Goal: Navigation & Orientation: Understand site structure

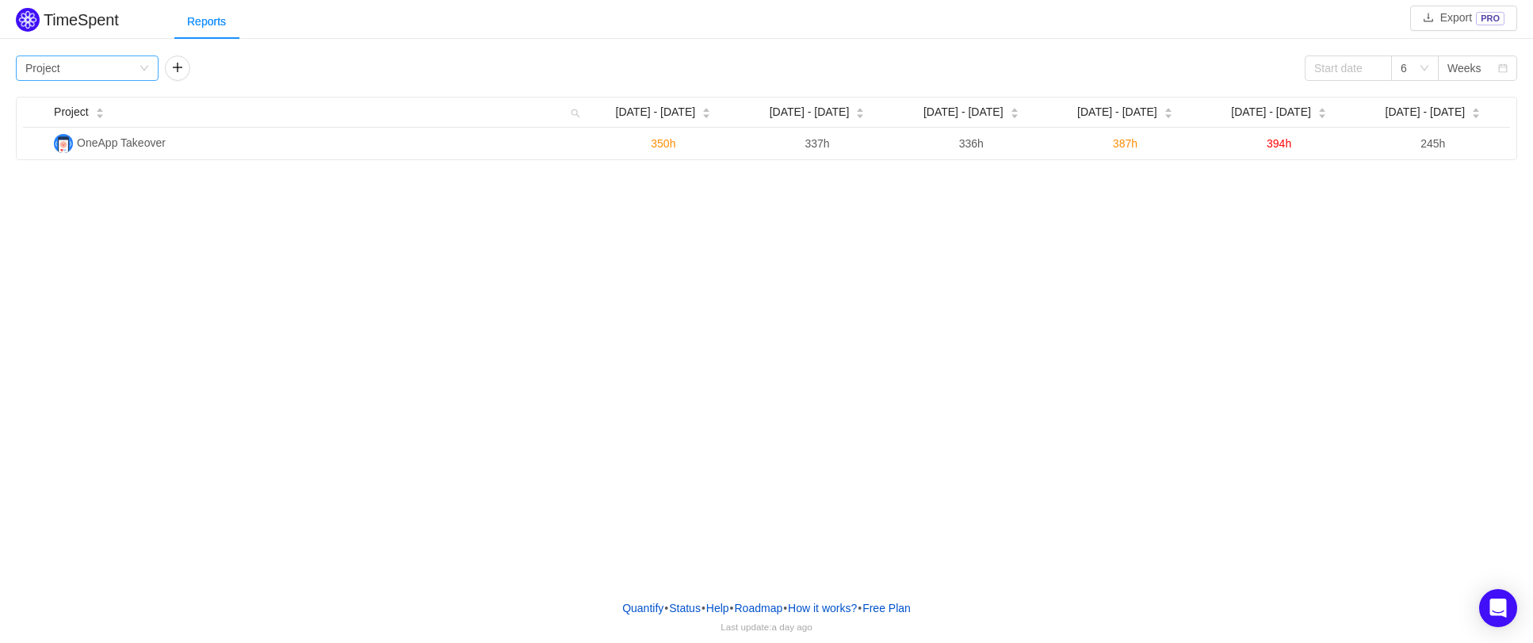
click at [129, 63] on div "Group by Project" at bounding box center [81, 68] width 113 height 24
click at [86, 168] on li "Epic" at bounding box center [87, 175] width 143 height 25
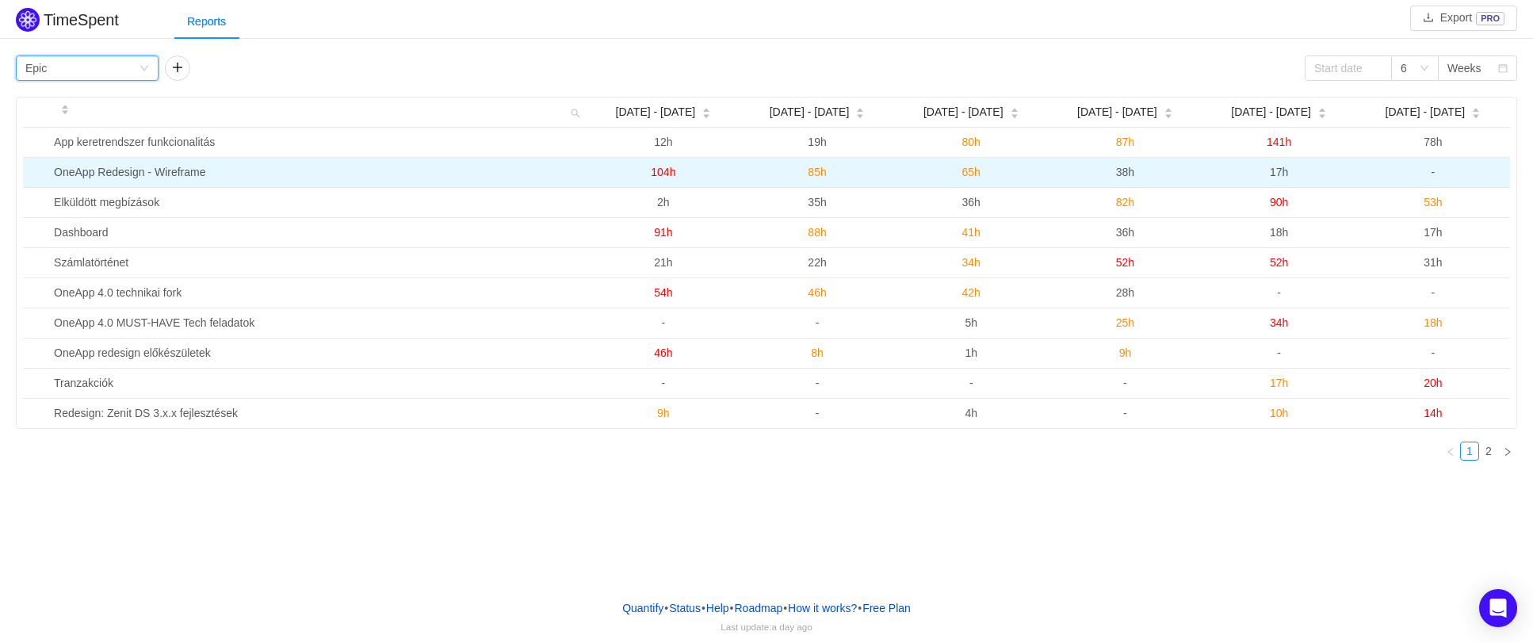
click at [262, 171] on td "OneApp Redesign - Wireframe" at bounding box center [317, 173] width 539 height 30
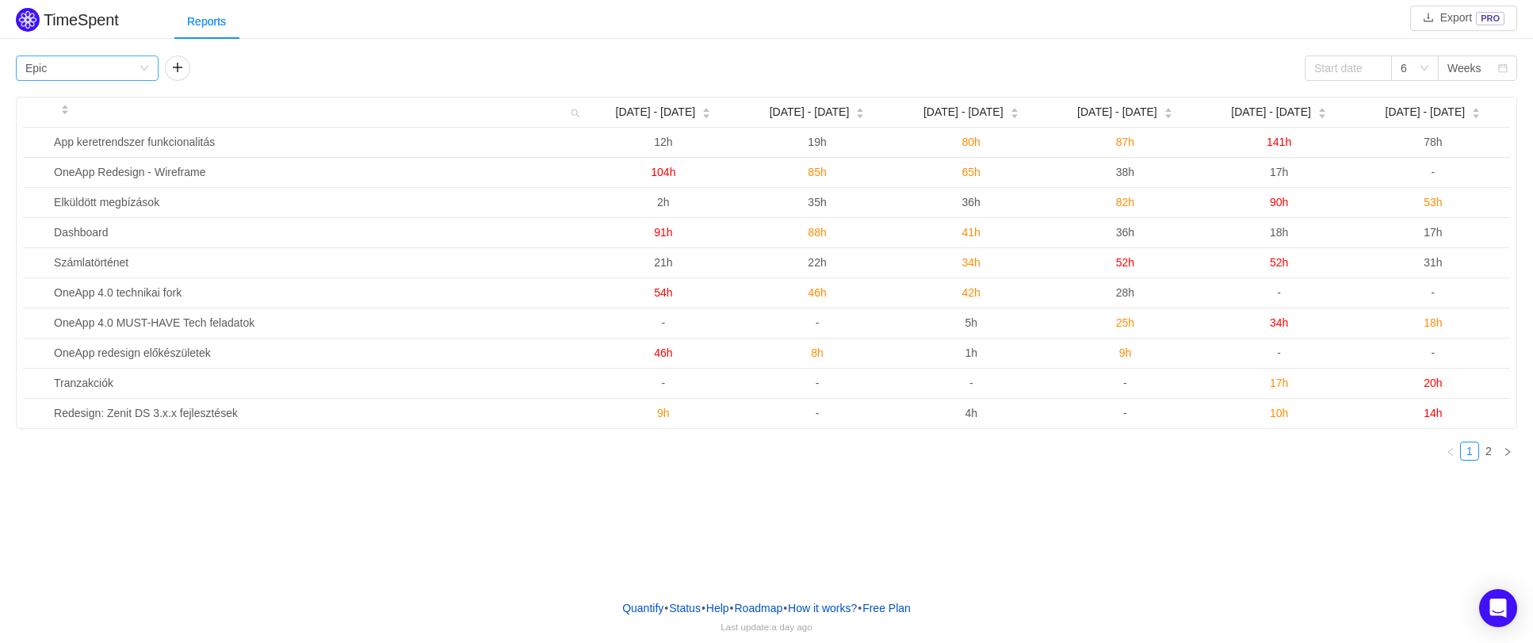
click at [147, 59] on div "Group by Epic" at bounding box center [87, 67] width 143 height 25
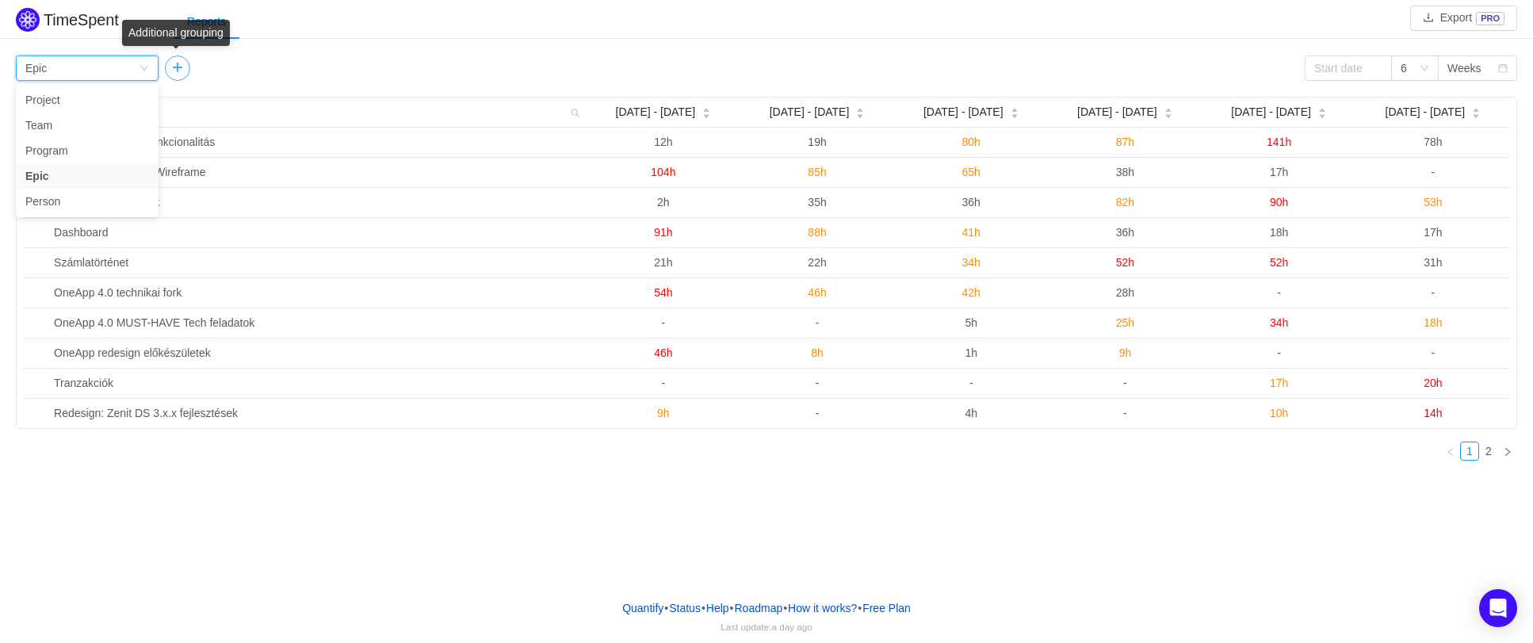
click at [189, 66] on button "button" at bounding box center [177, 67] width 25 height 25
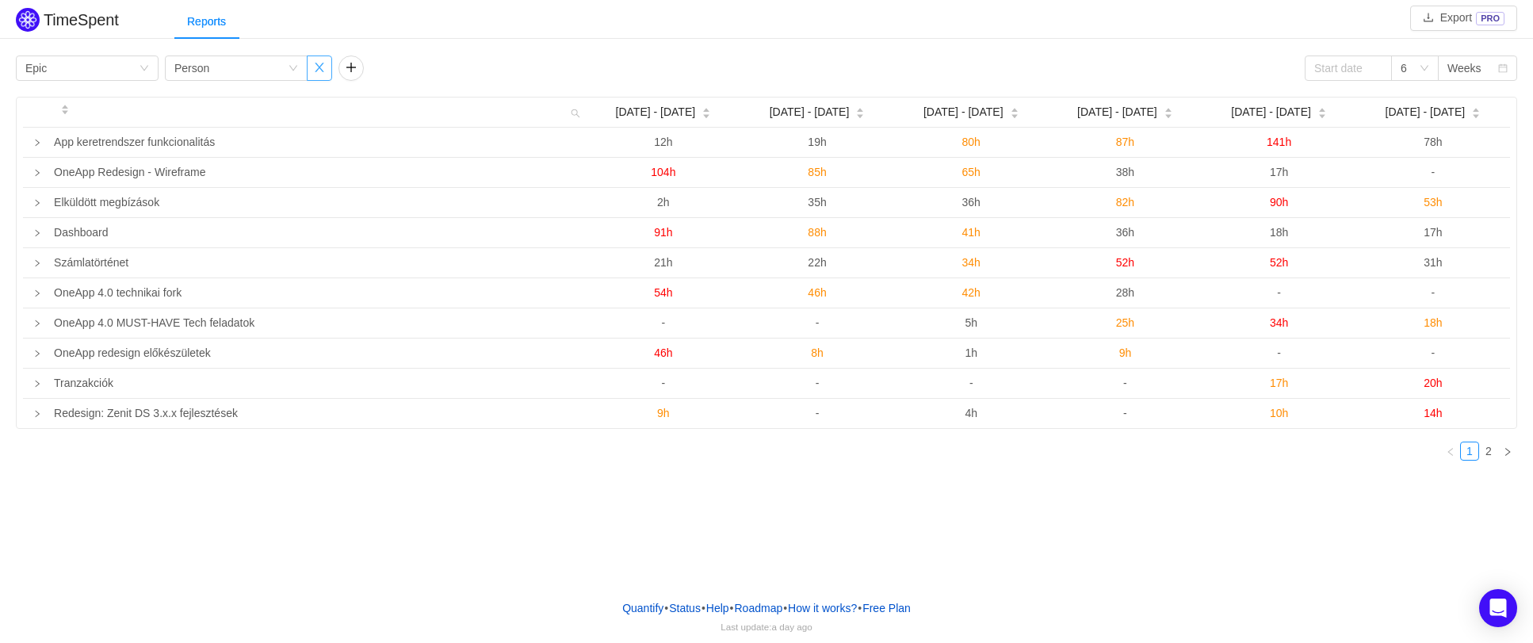
click at [319, 69] on button "button" at bounding box center [319, 67] width 25 height 25
click at [126, 67] on div "Group by Epic" at bounding box center [81, 68] width 113 height 24
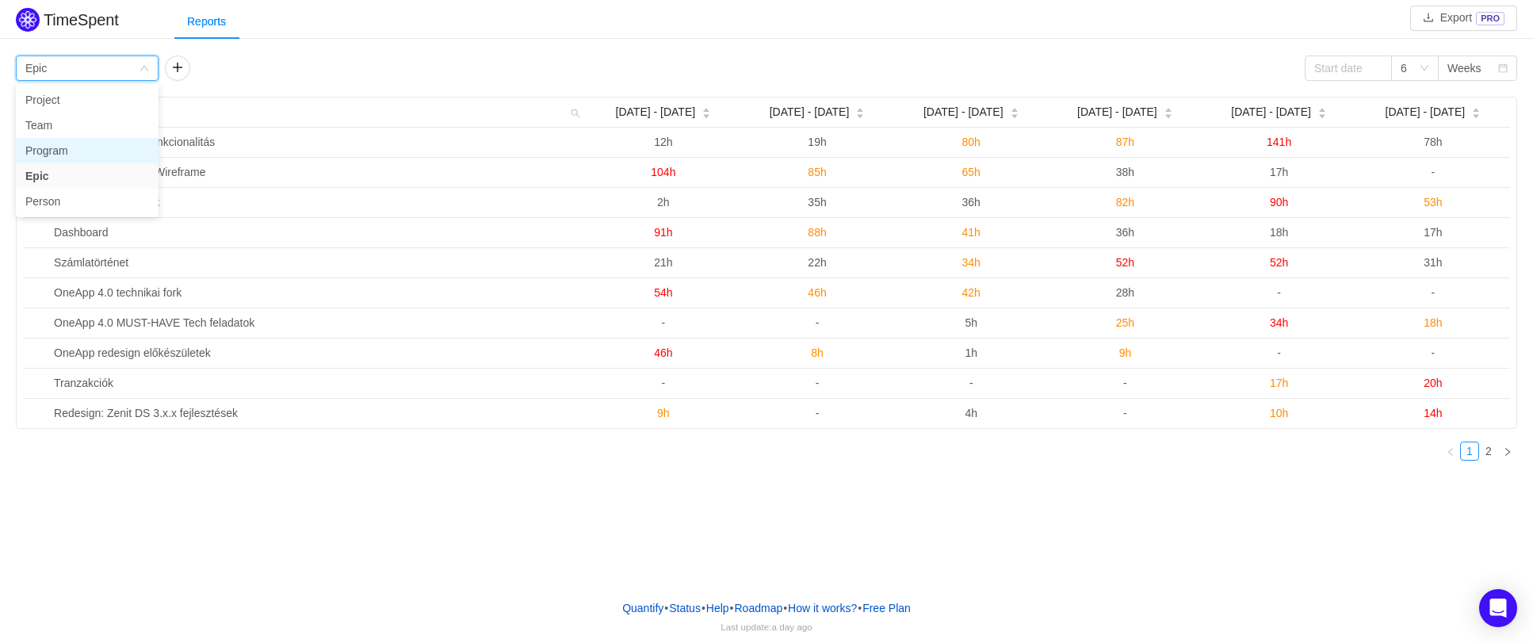
click at [90, 143] on li "Program" at bounding box center [87, 150] width 143 height 25
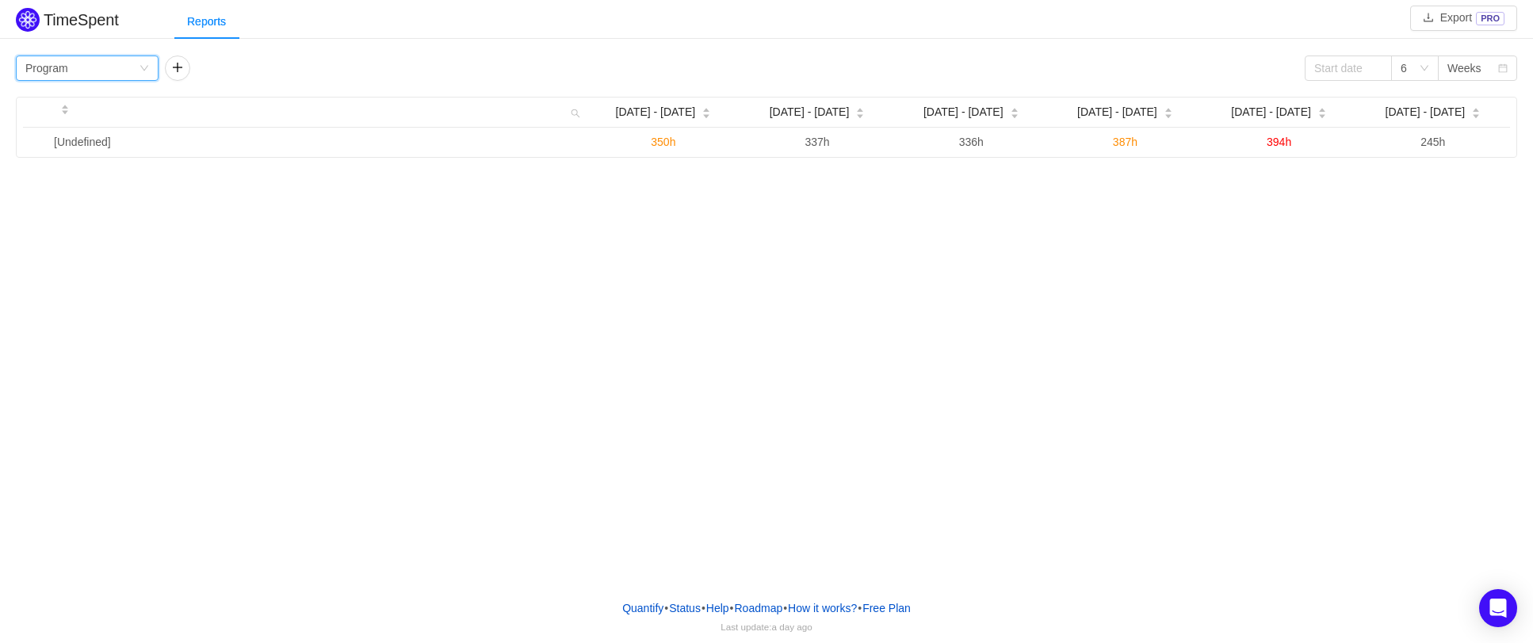
click at [152, 66] on div "Group by Program" at bounding box center [87, 67] width 143 height 25
click at [84, 127] on li "Team" at bounding box center [87, 125] width 143 height 25
click at [139, 63] on div "Group by Team" at bounding box center [87, 67] width 143 height 25
click at [89, 173] on li "Epic" at bounding box center [87, 175] width 143 height 25
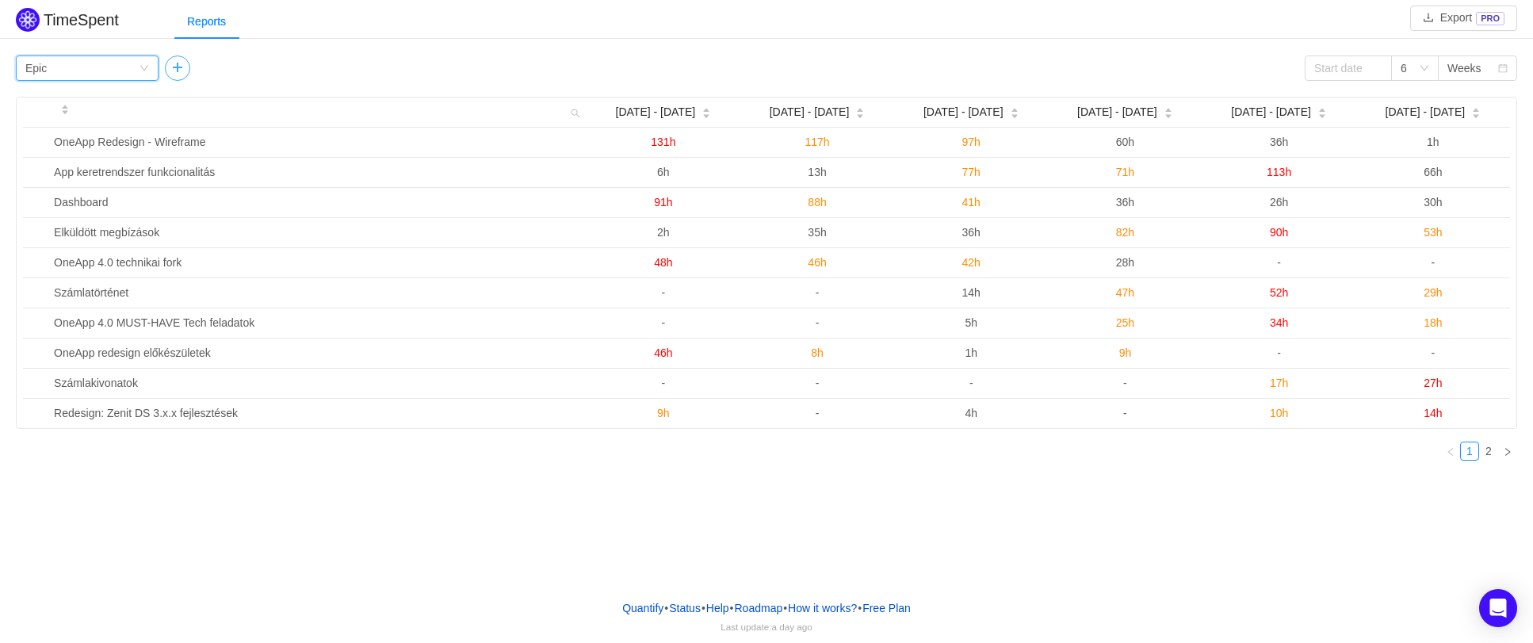
click at [178, 69] on button "button" at bounding box center [177, 67] width 25 height 25
click at [297, 68] on icon "icon: down" at bounding box center [293, 68] width 10 height 10
click at [217, 86] on ul "Issue Project Team Program Person" at bounding box center [236, 150] width 143 height 133
click at [216, 94] on li "Issue" at bounding box center [236, 99] width 143 height 25
click at [450, 59] on div "Group by Epic Group by Issue 6 Weeks" at bounding box center [766, 67] width 1501 height 25
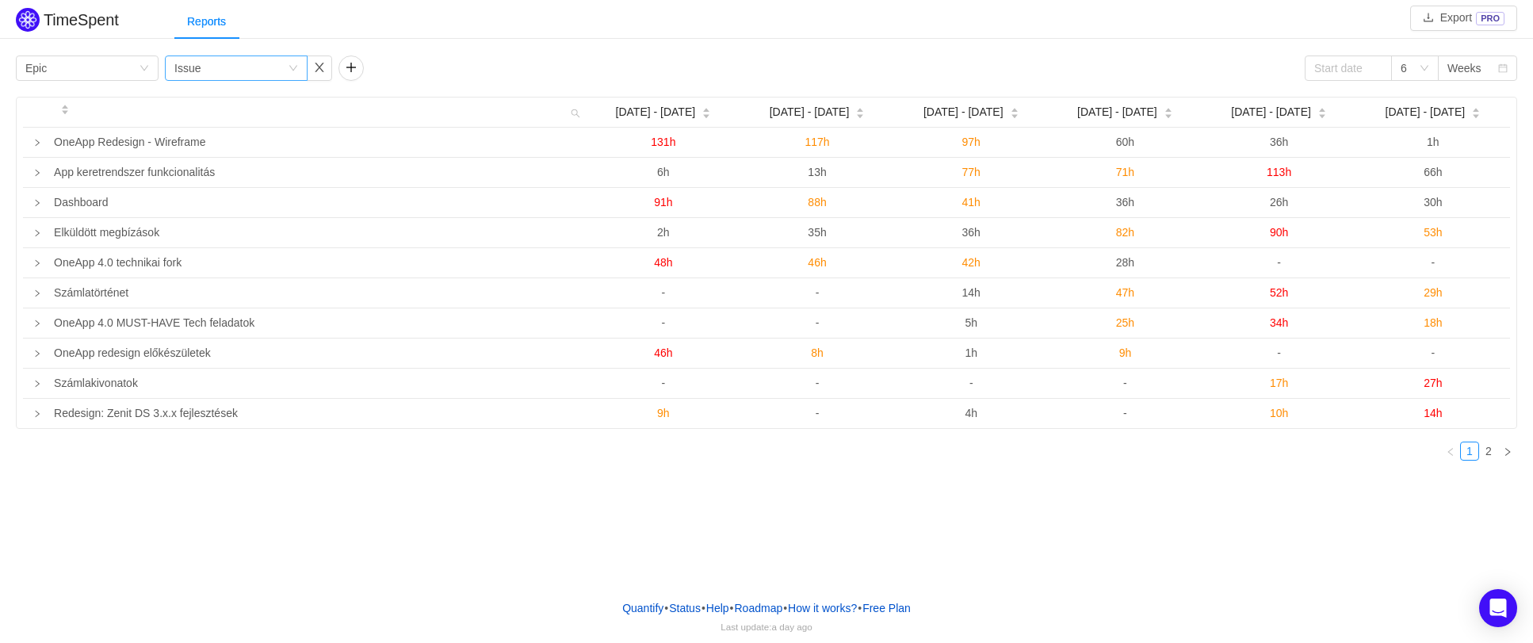
click at [281, 63] on div "Group by Issue" at bounding box center [230, 68] width 113 height 24
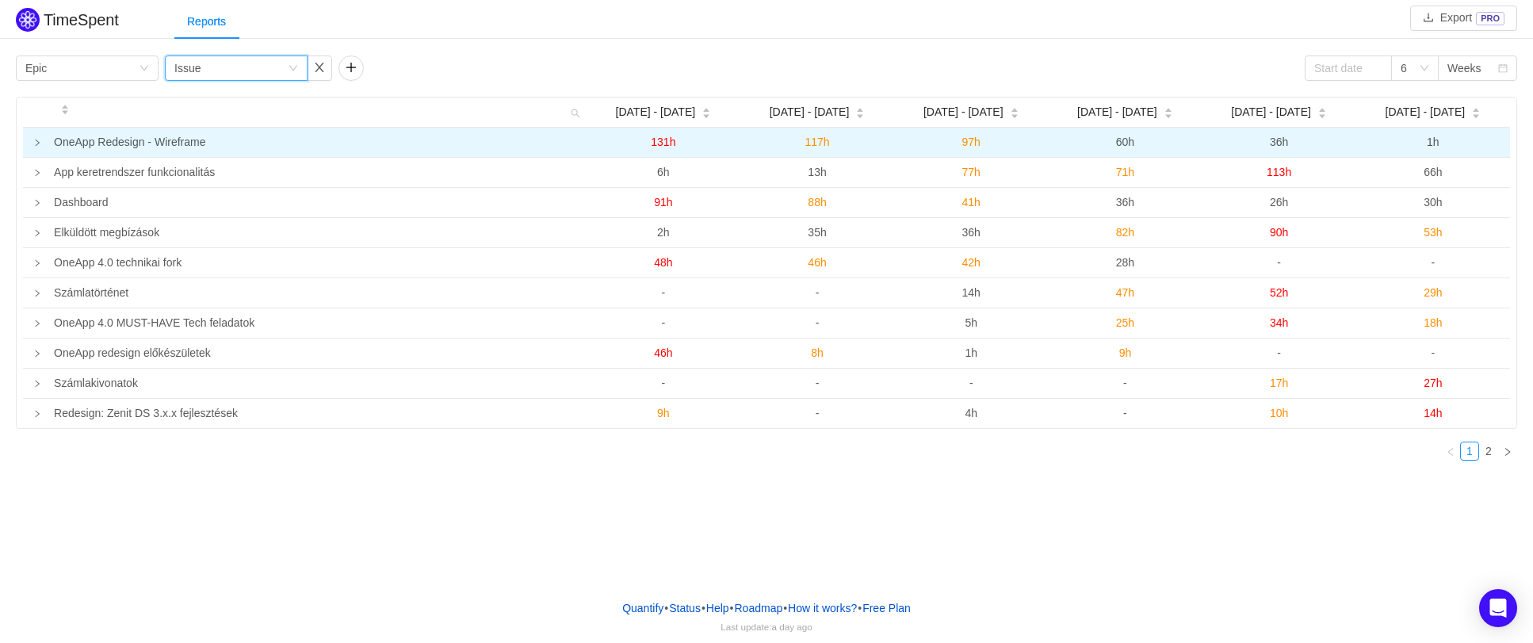
click at [32, 144] on td at bounding box center [35, 143] width 25 height 30
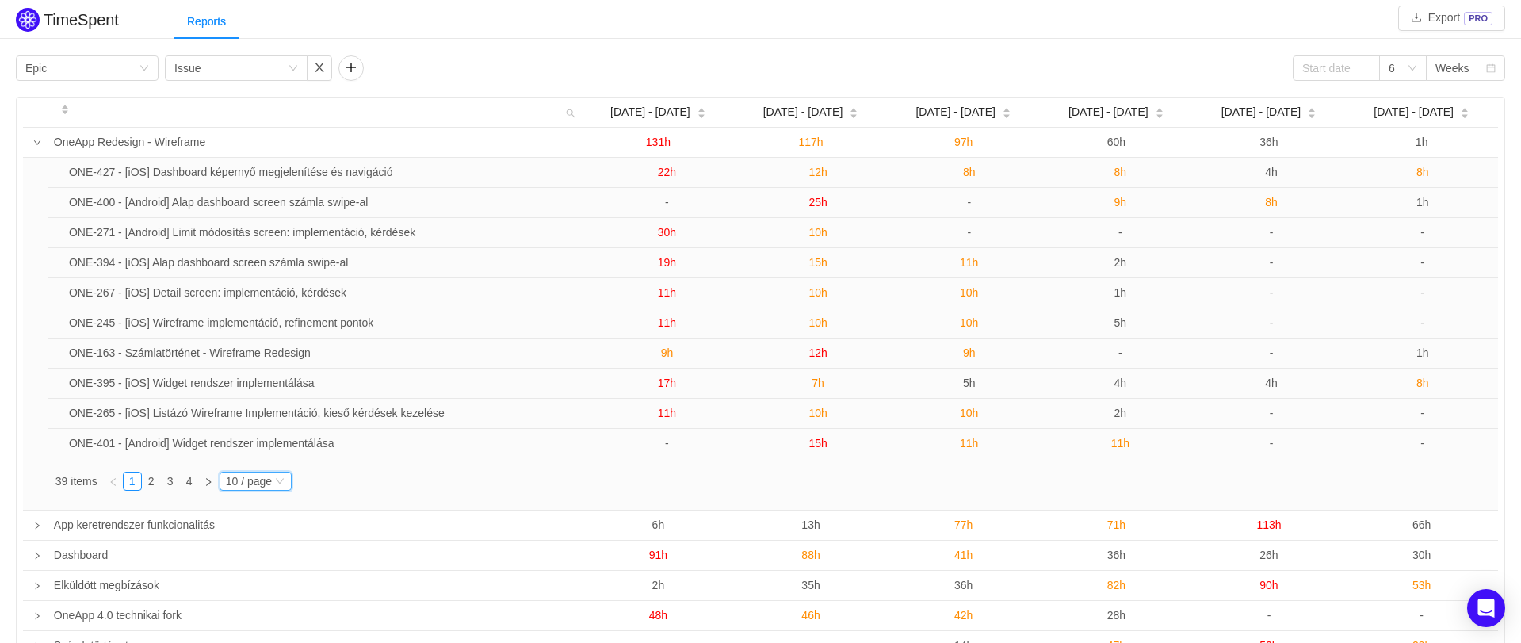
click at [264, 487] on div "10 / page" at bounding box center [249, 480] width 46 height 17
click at [262, 581] on li "40 / page" at bounding box center [260, 582] width 74 height 25
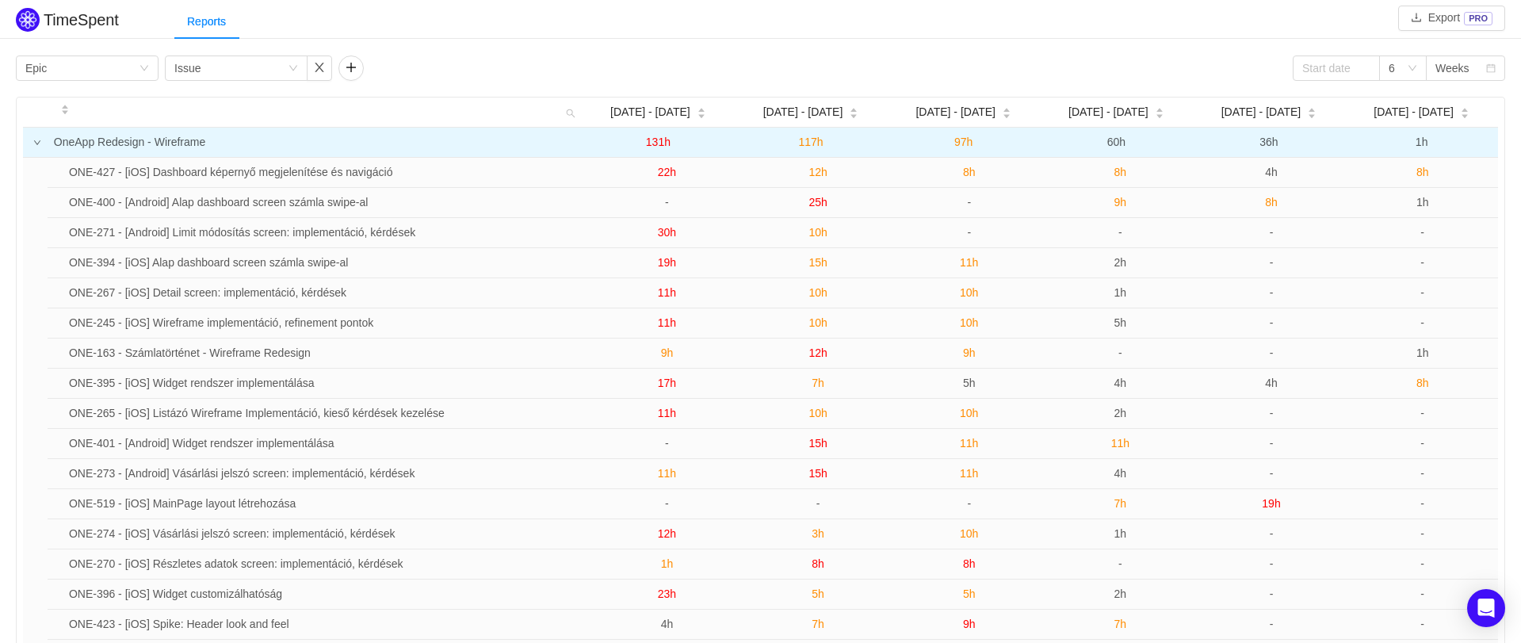
click at [36, 142] on icon "icon: down" at bounding box center [37, 143] width 8 height 8
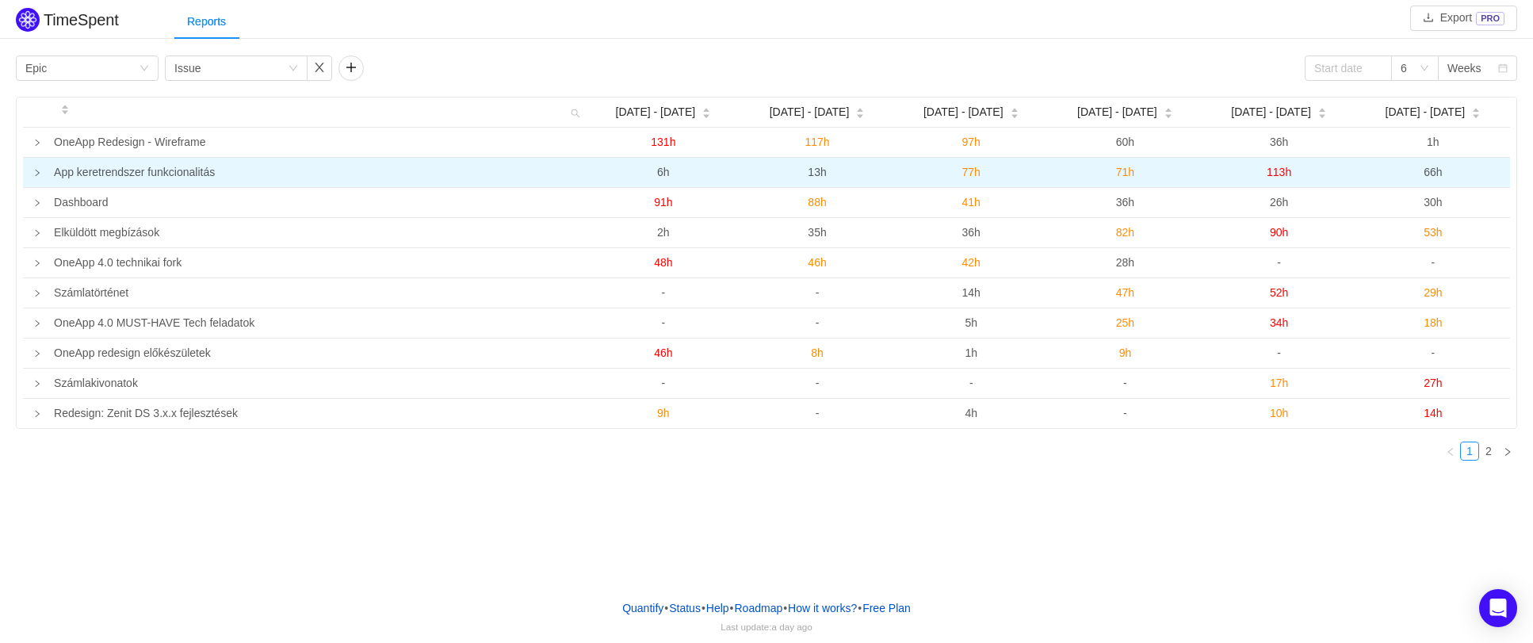
click at [38, 174] on icon "icon: right" at bounding box center [37, 173] width 8 height 8
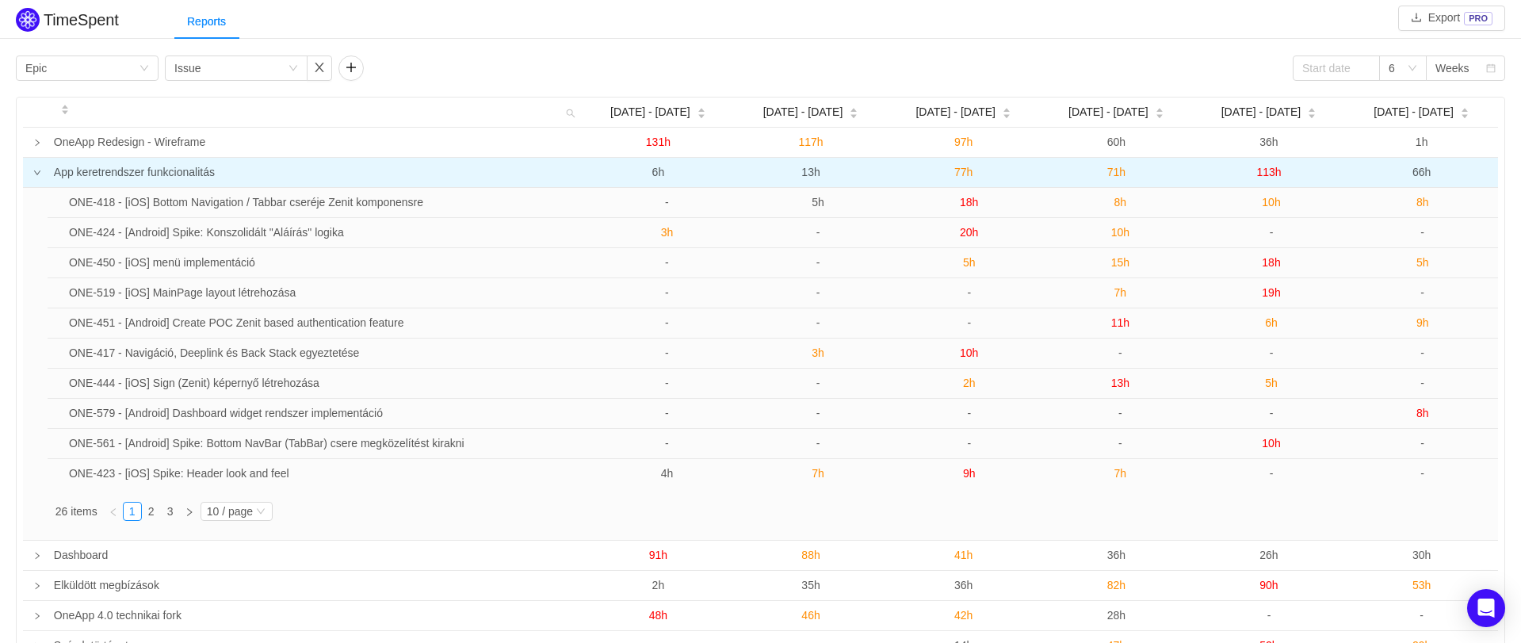
click at [38, 174] on icon "icon: down" at bounding box center [37, 173] width 8 height 8
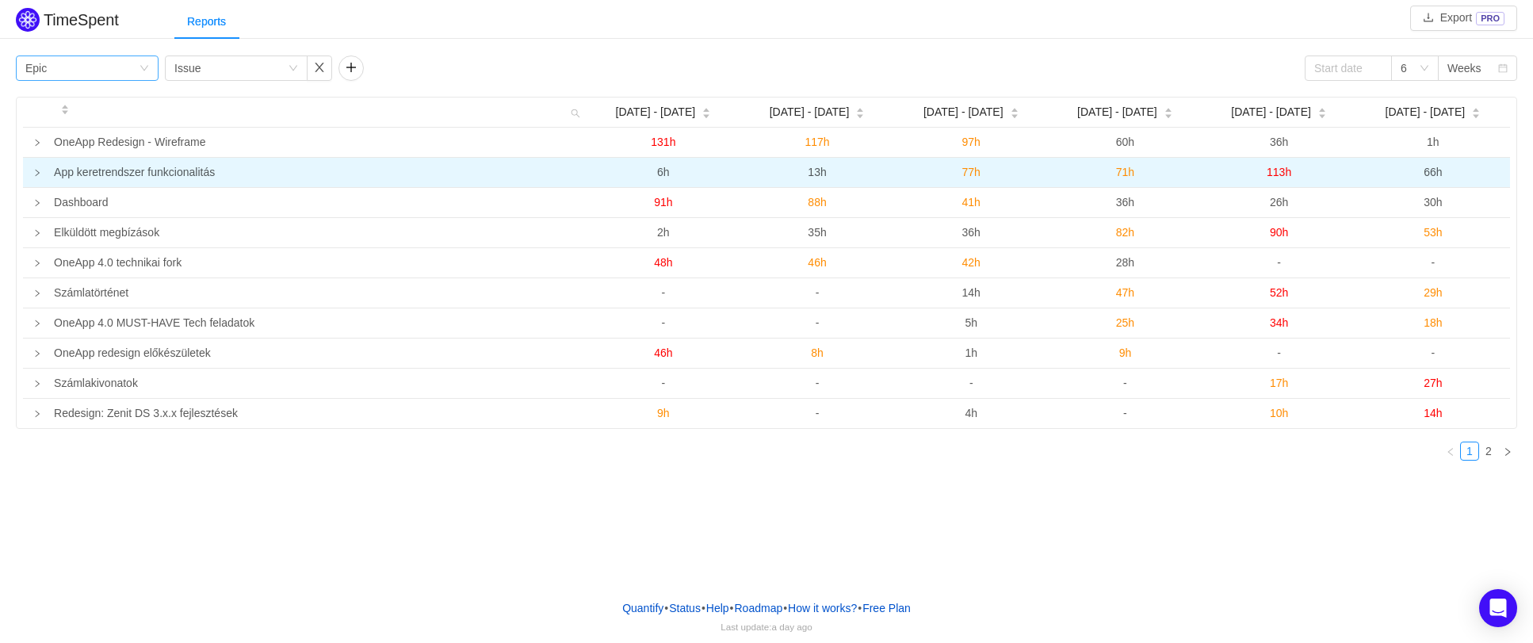
click at [145, 69] on icon "icon: down" at bounding box center [144, 69] width 8 height 6
click at [300, 72] on div "Group by Issue" at bounding box center [236, 67] width 143 height 25
click at [242, 178] on li "Program" at bounding box center [236, 175] width 143 height 25
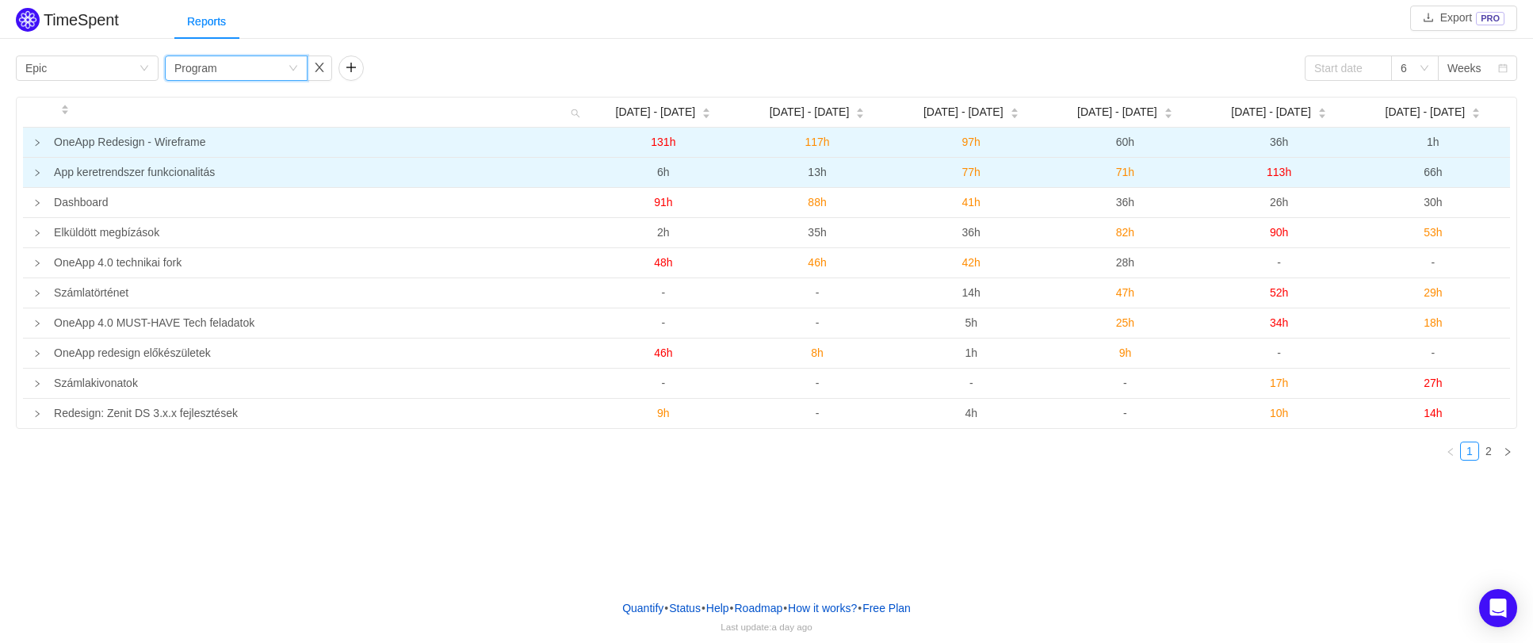
click at [35, 143] on icon "icon: right" at bounding box center [37, 143] width 8 height 8
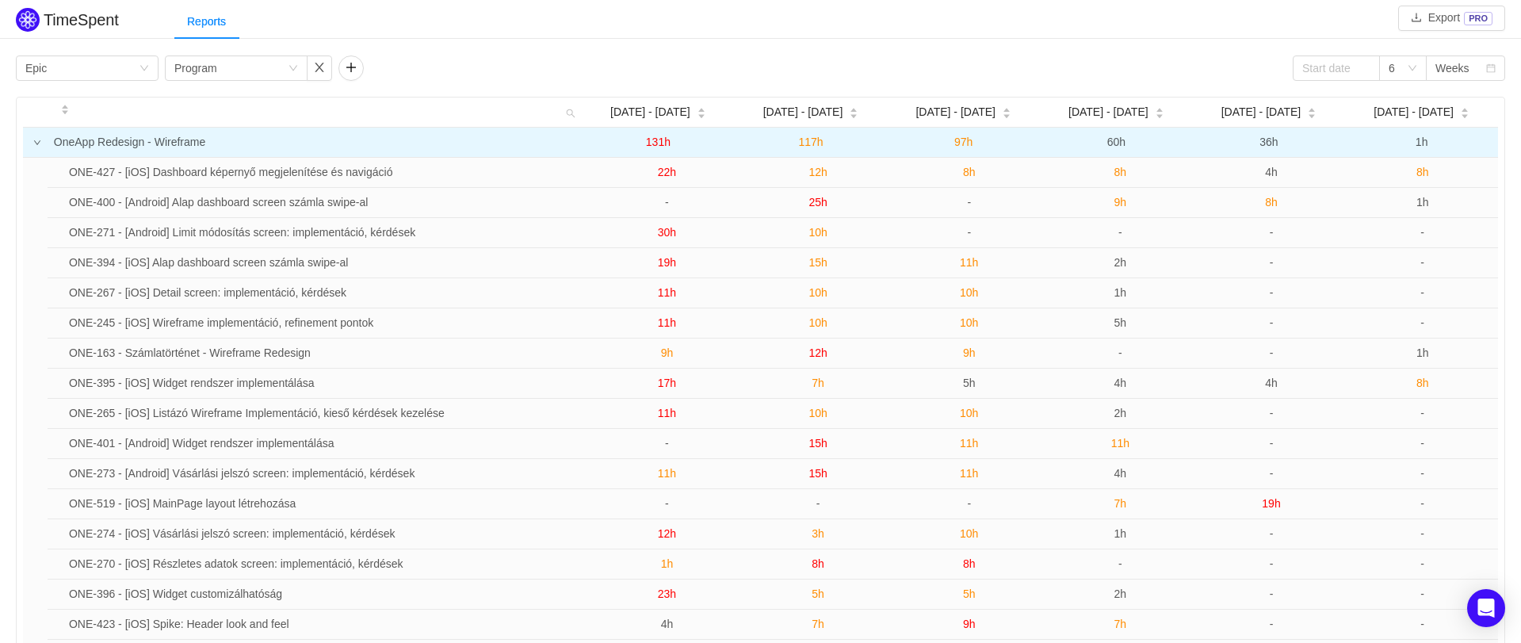
click at [35, 143] on icon "icon: down" at bounding box center [37, 142] width 6 height 5
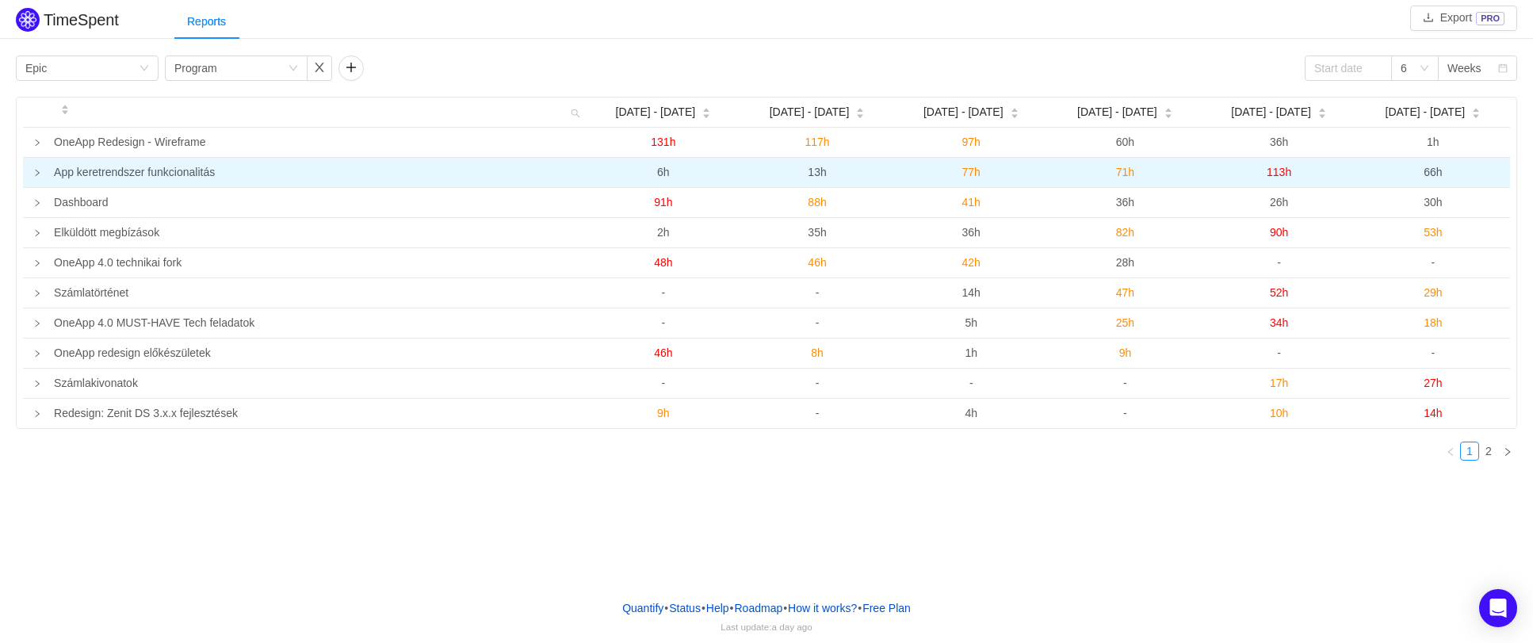
click at [38, 170] on icon "icon: right" at bounding box center [37, 173] width 8 height 8
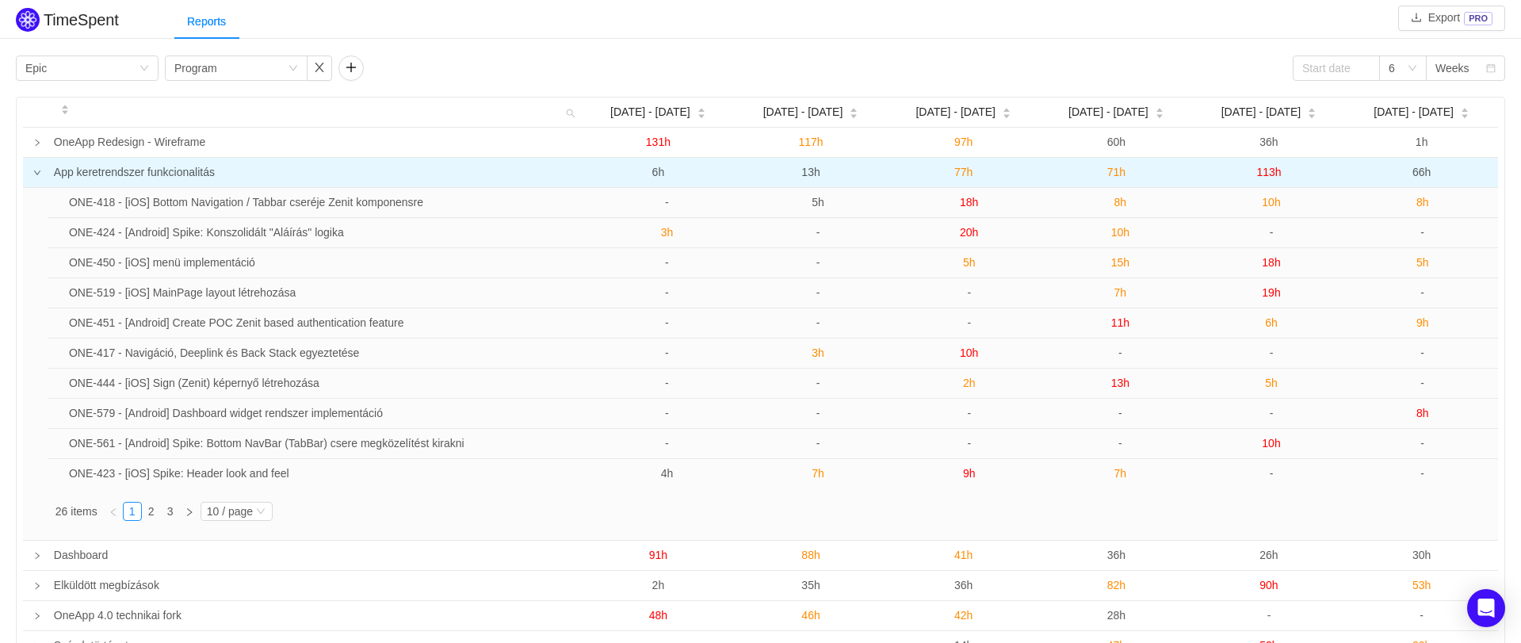
click at [38, 170] on icon "icon: down" at bounding box center [37, 173] width 8 height 8
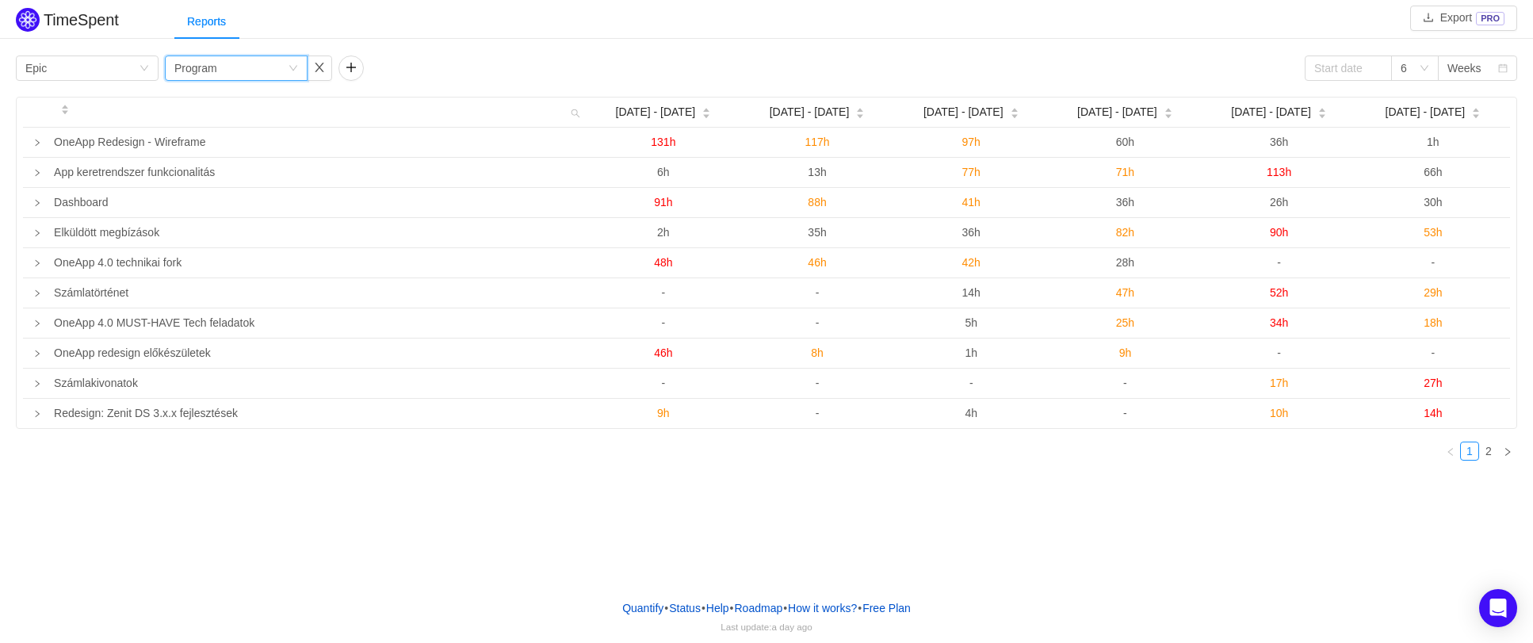
click at [289, 62] on div "Group by Program" at bounding box center [236, 67] width 143 height 25
click at [359, 71] on button "button" at bounding box center [350, 67] width 25 height 25
click at [396, 73] on div "Group by" at bounding box center [401, 68] width 106 height 16
click at [384, 104] on li "Issue" at bounding box center [409, 99] width 143 height 25
click at [268, 73] on div "Group by Program" at bounding box center [230, 68] width 113 height 24
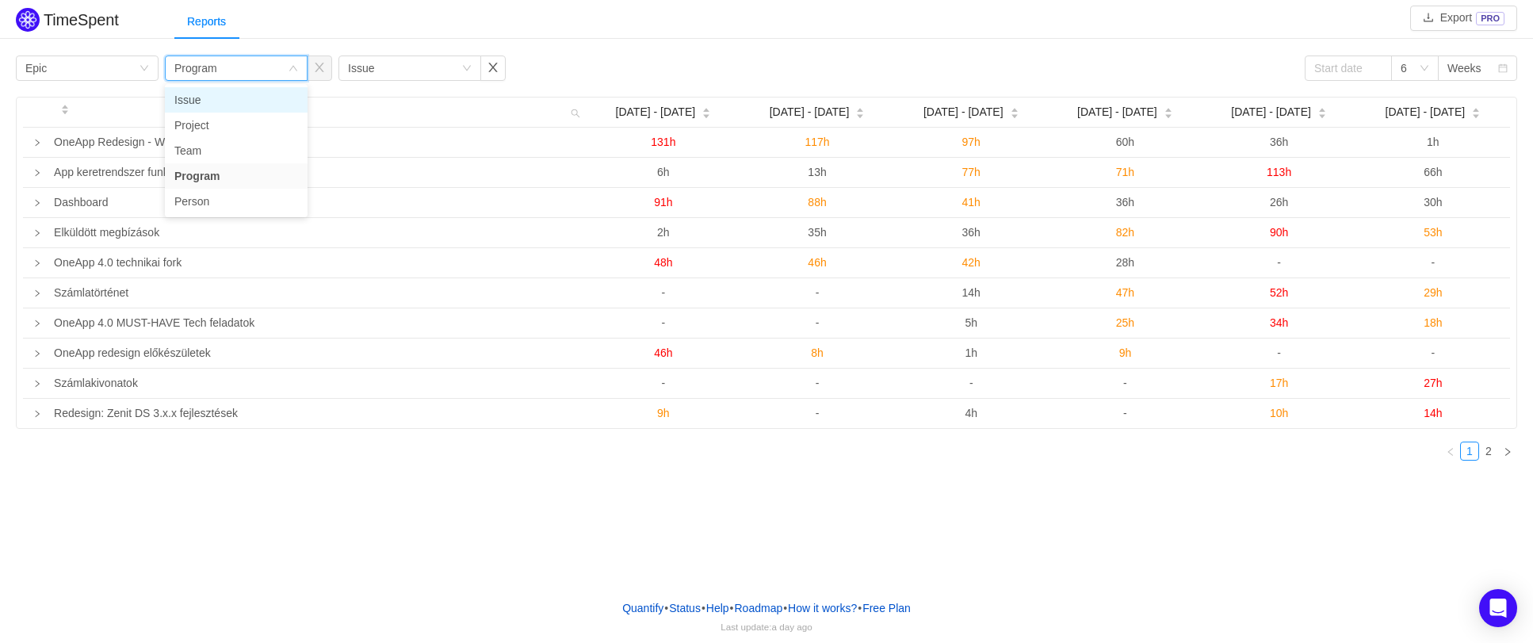
click at [261, 104] on li "Issue" at bounding box center [236, 99] width 143 height 25
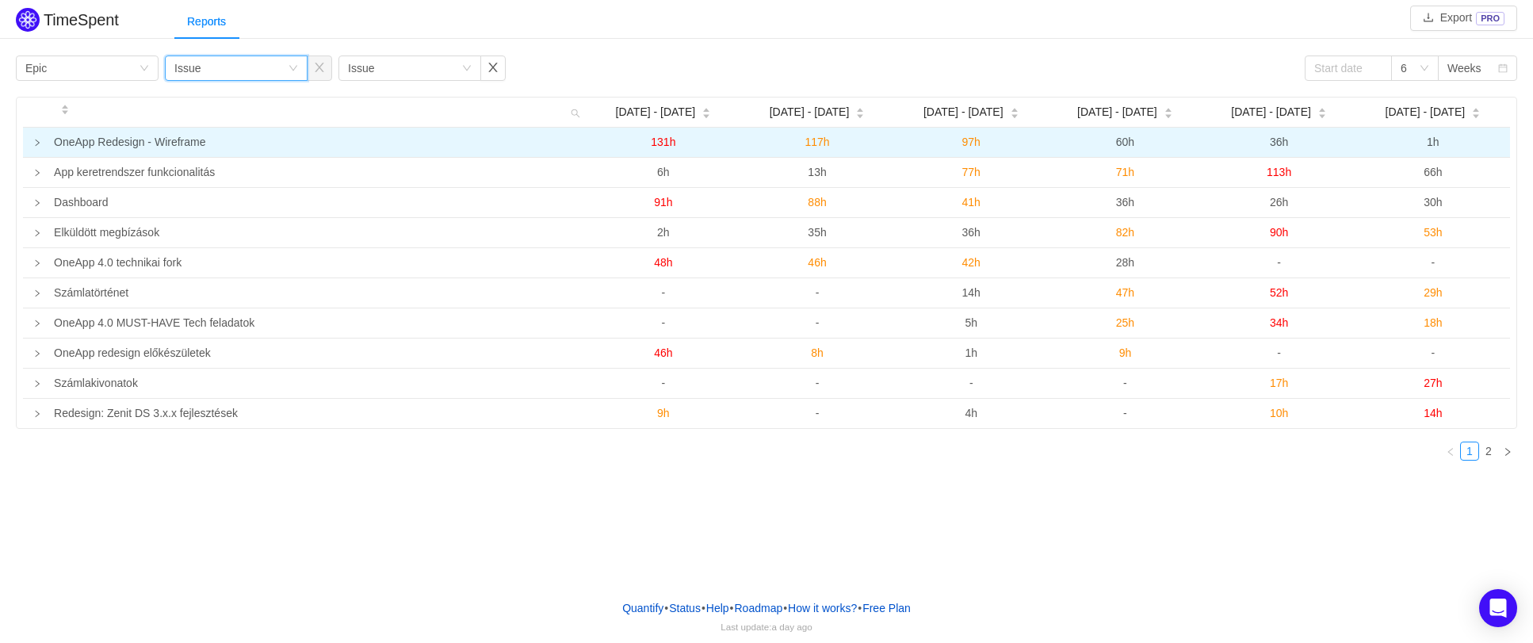
click at [32, 147] on td at bounding box center [35, 143] width 25 height 30
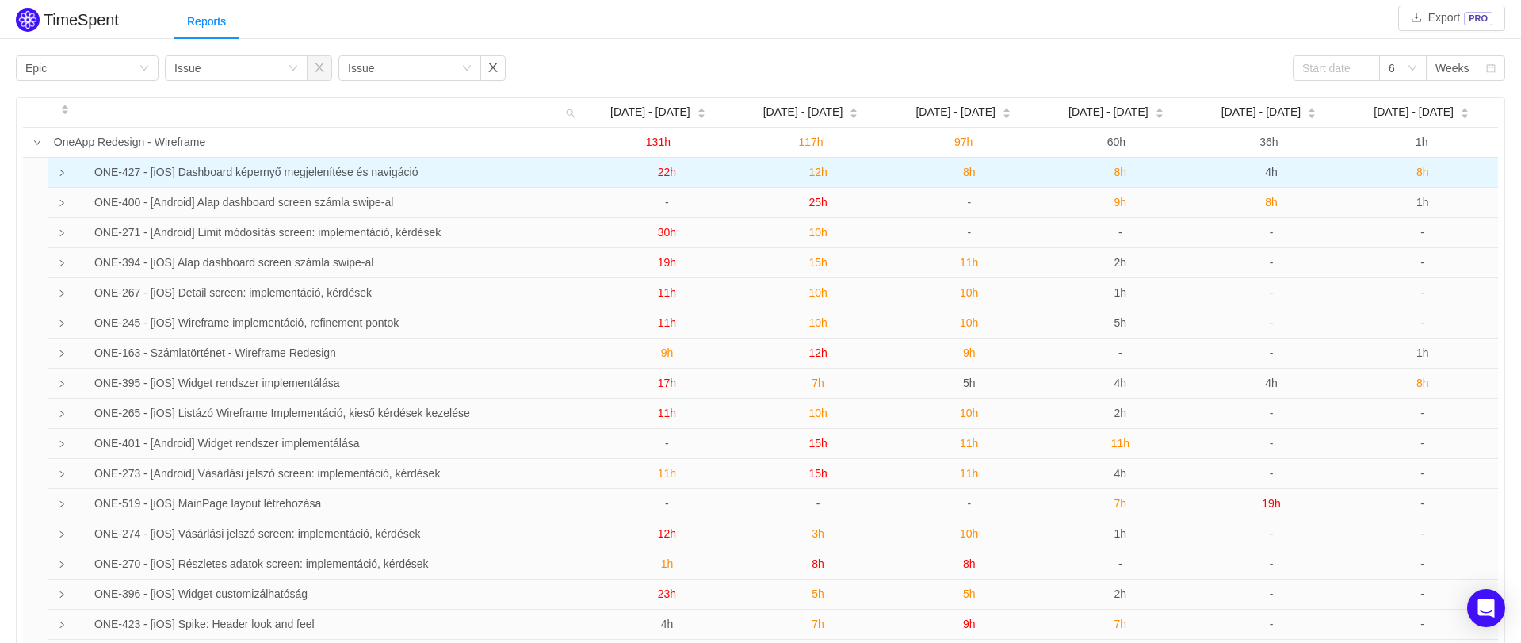
click at [70, 177] on td "ONE-427 - [iOS] Dashboard képernyő megjelenítése és navigáció" at bounding box center [327, 173] width 529 height 30
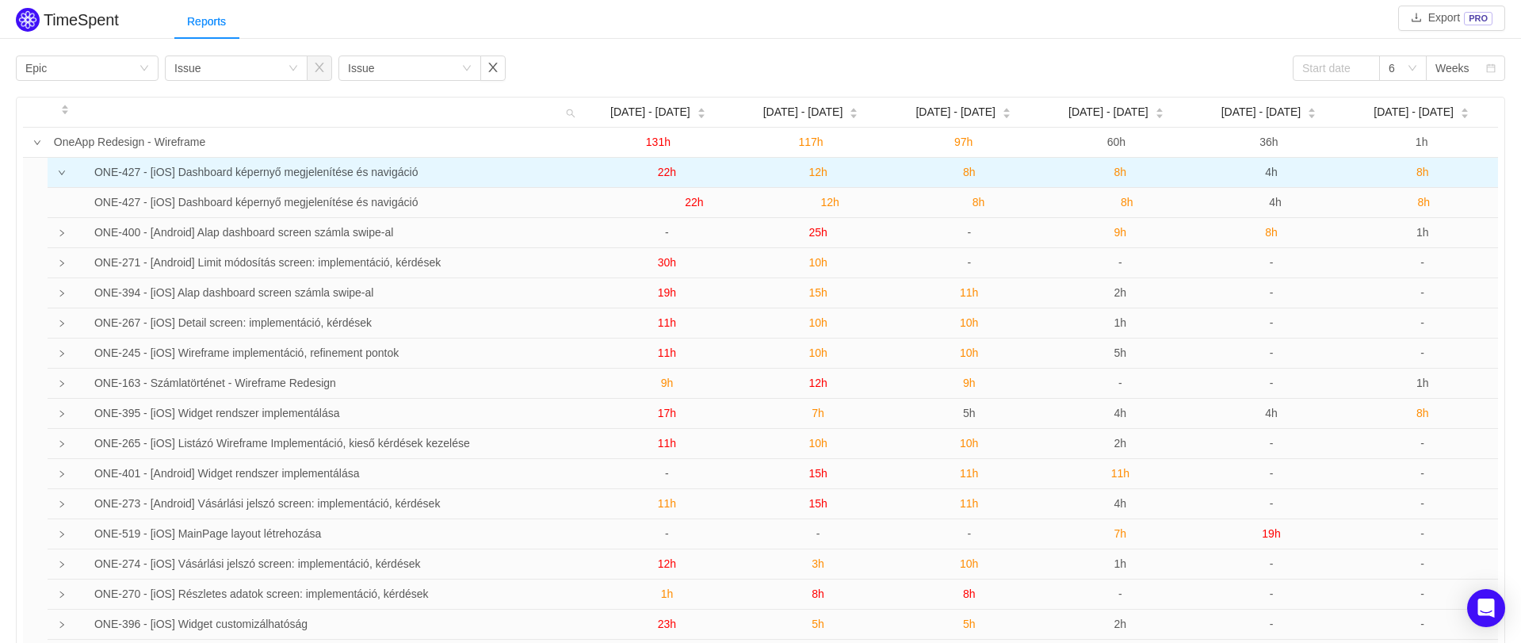
click at [63, 174] on icon "icon: down" at bounding box center [62, 172] width 6 height 5
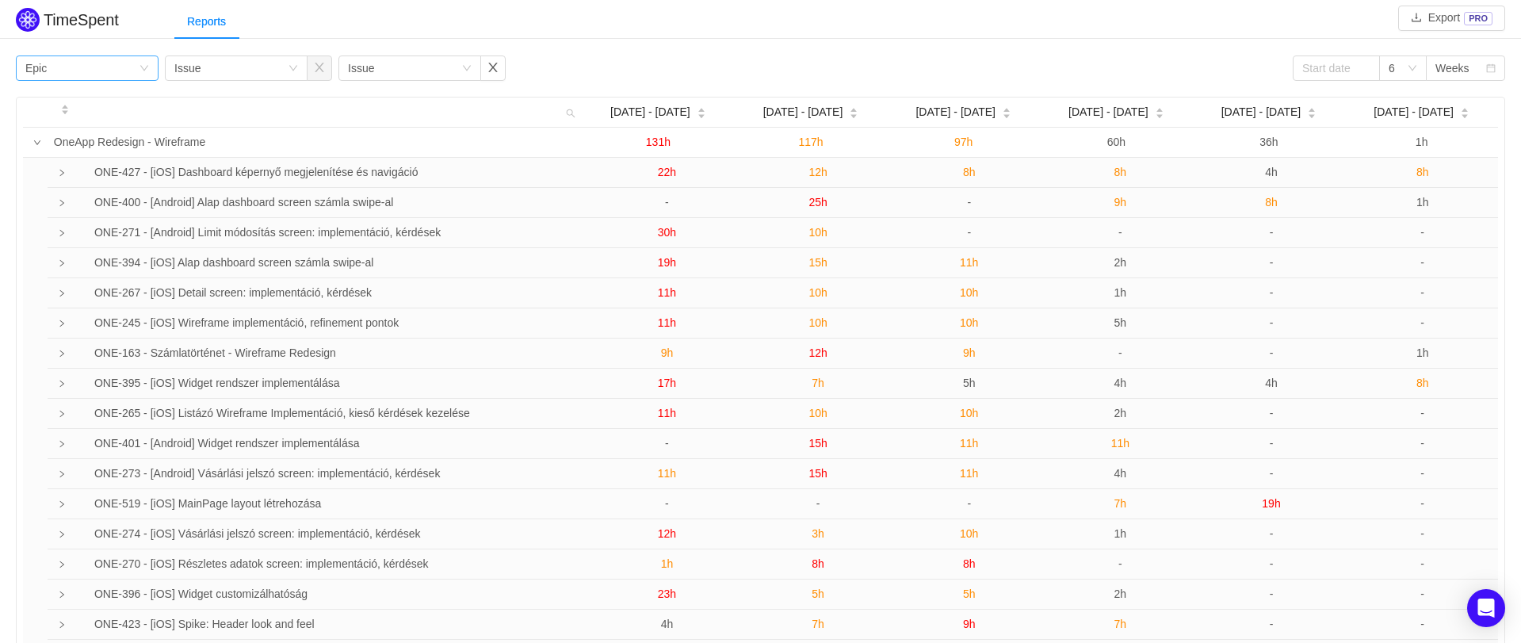
click at [83, 66] on div "Group by Epic" at bounding box center [81, 68] width 113 height 24
click at [69, 118] on li "Team" at bounding box center [87, 125] width 143 height 25
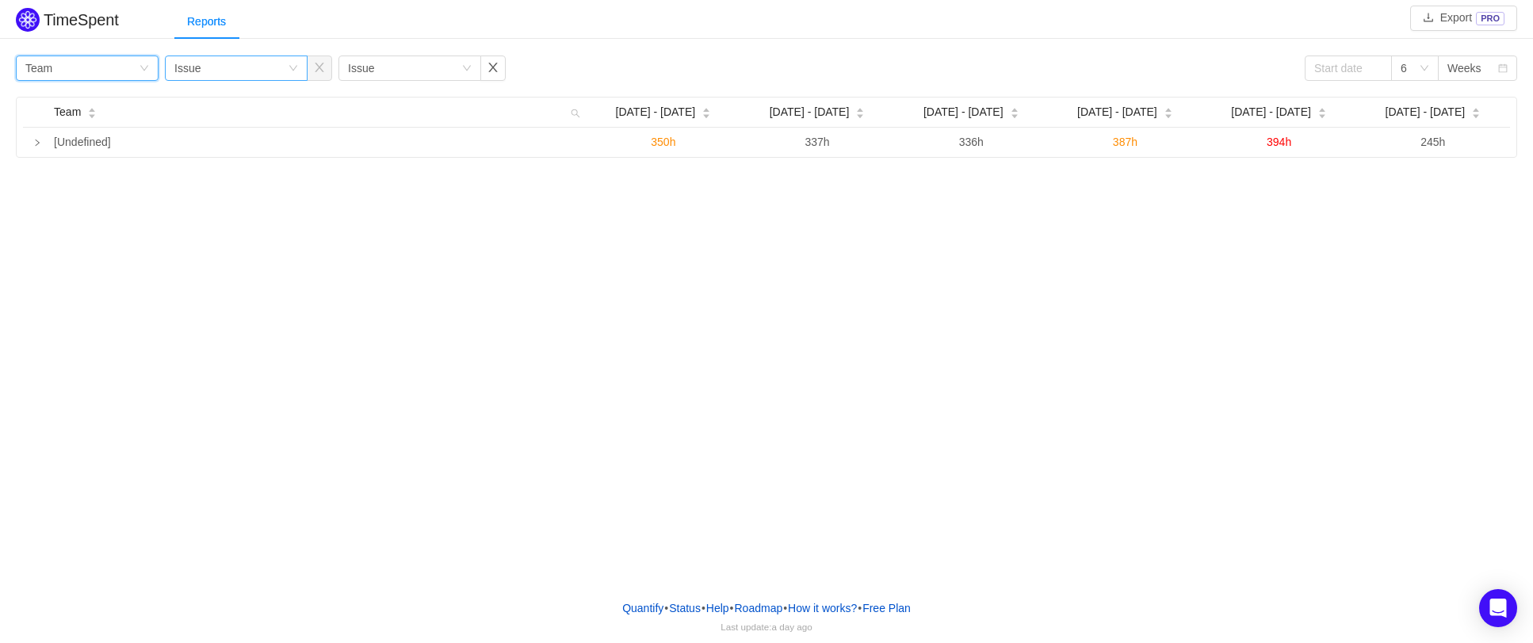
click at [215, 71] on div "Group by Issue" at bounding box center [230, 68] width 113 height 24
click at [226, 151] on li "Program" at bounding box center [236, 150] width 143 height 25
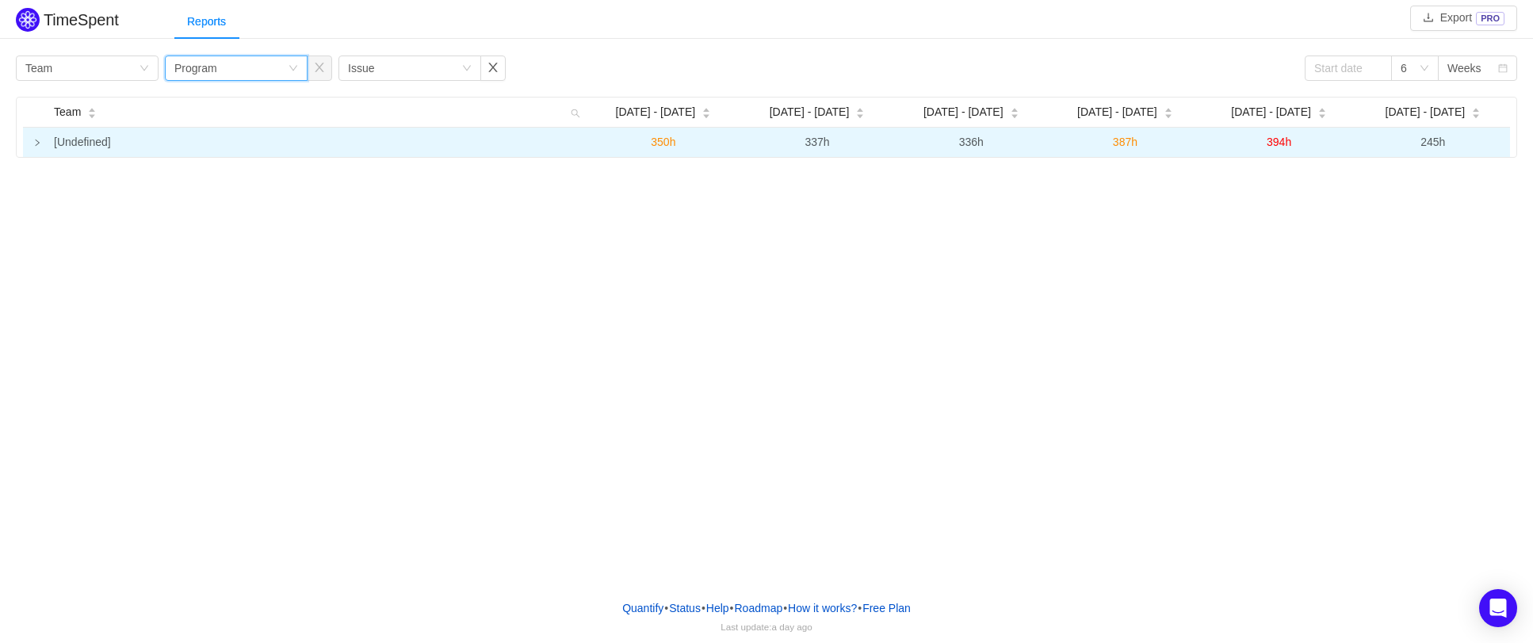
click at [34, 144] on icon "icon: right" at bounding box center [37, 143] width 8 height 8
